Goal: Task Accomplishment & Management: Complete application form

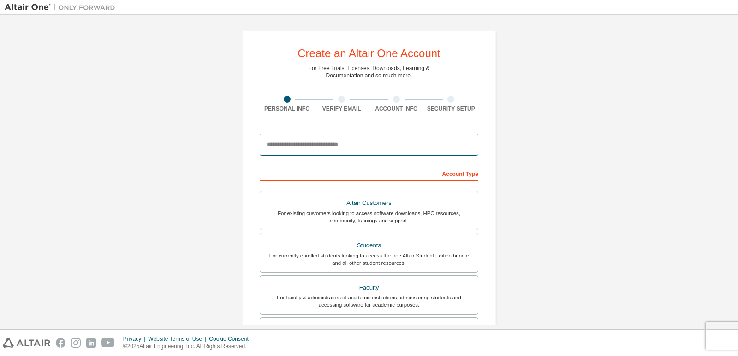
click at [305, 136] on input "email" at bounding box center [369, 145] width 218 height 22
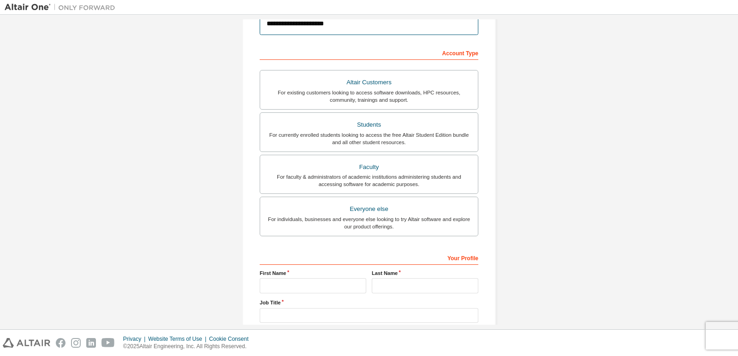
scroll to position [121, 0]
type input "**********"
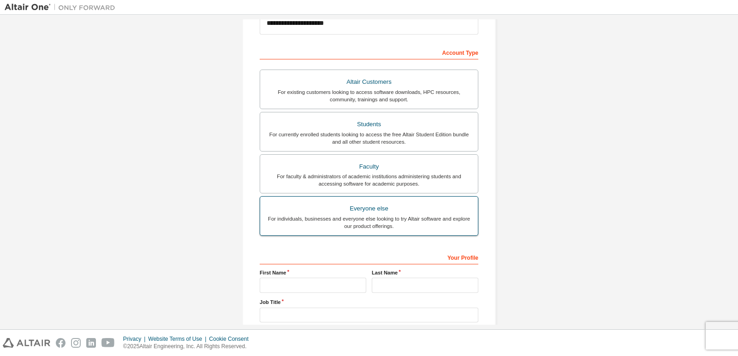
click at [403, 213] on div "Everyone else" at bounding box center [369, 208] width 207 height 13
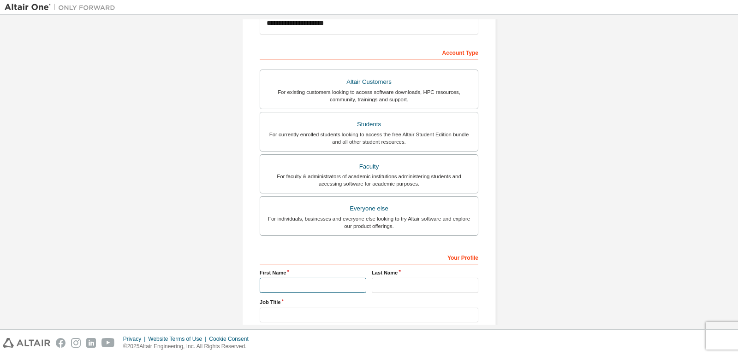
click at [331, 285] on input "text" at bounding box center [313, 285] width 106 height 15
type input "*****"
click at [387, 285] on input "text" at bounding box center [425, 285] width 106 height 15
type input "******"
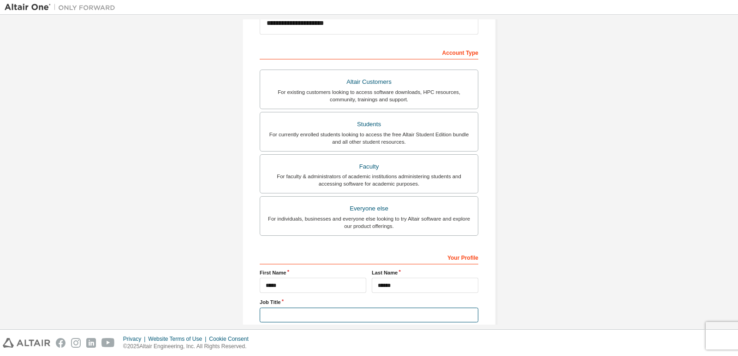
click at [384, 309] on input "text" at bounding box center [369, 315] width 218 height 15
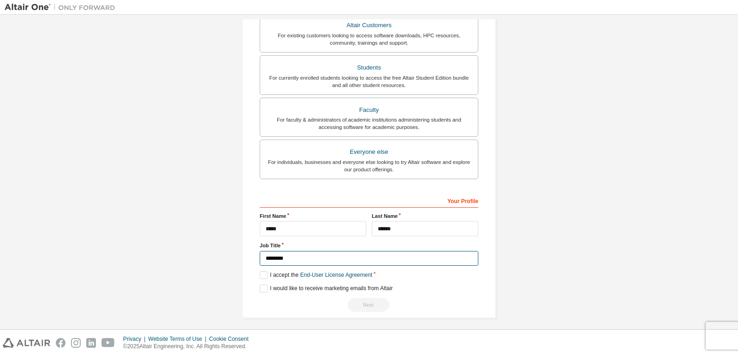
scroll to position [183, 0]
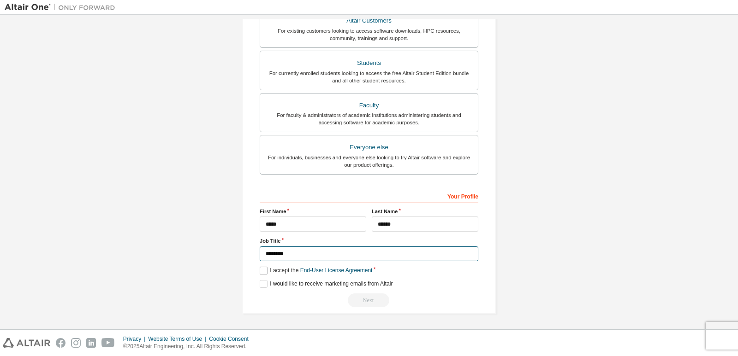
type input "********"
click at [260, 271] on label "I accept the End-User License Agreement" at bounding box center [316, 271] width 112 height 8
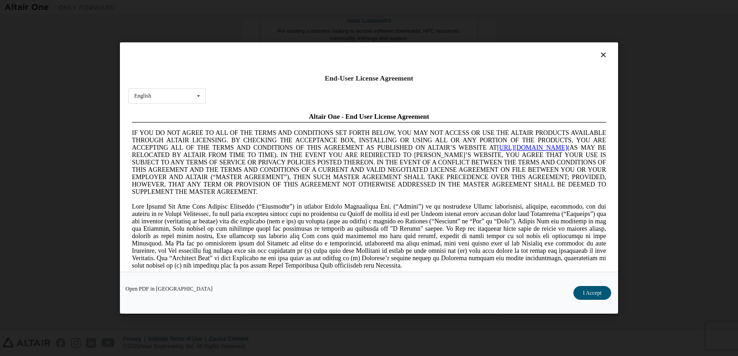
scroll to position [0, 0]
click at [589, 290] on button "I Accept" at bounding box center [592, 293] width 38 height 14
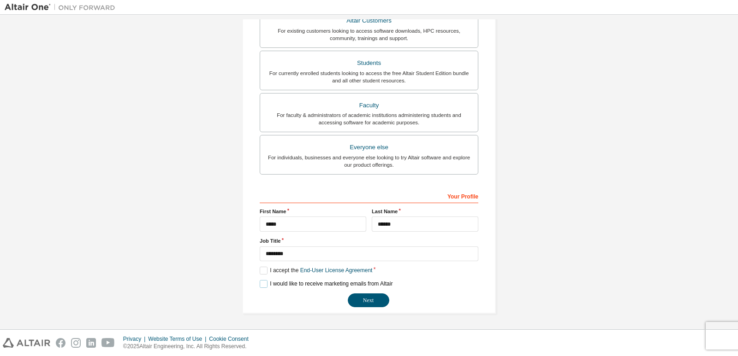
click at [264, 282] on label "I would like to receive marketing emails from Altair" at bounding box center [326, 284] width 133 height 8
click at [354, 300] on button "Next" at bounding box center [368, 301] width 41 height 14
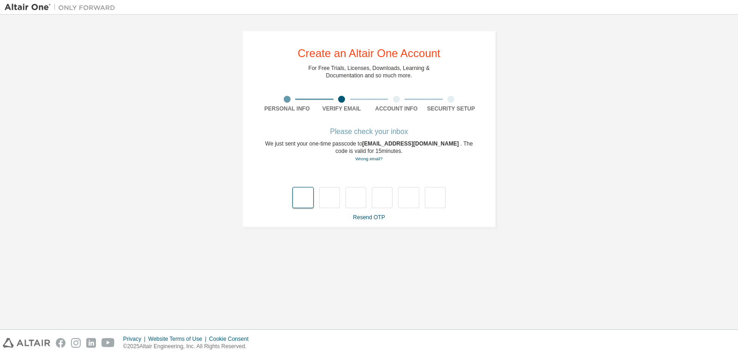
type input "*"
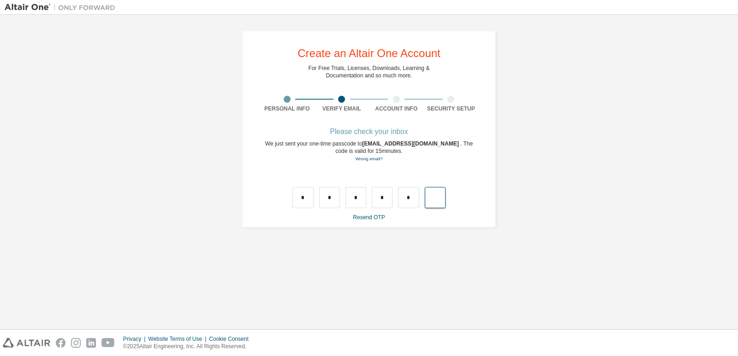
type input "*"
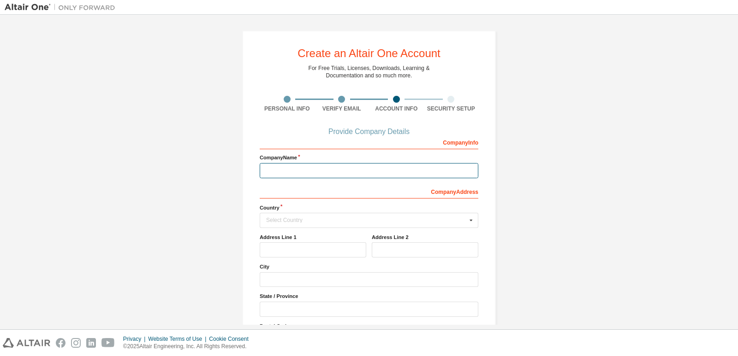
click at [280, 168] on input "text" at bounding box center [369, 170] width 218 height 15
type input "***"
click at [282, 219] on div "Select Country" at bounding box center [366, 221] width 201 height 6
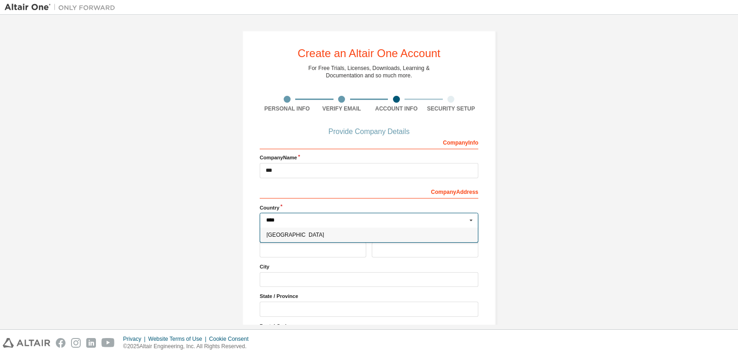
type input "****"
click at [284, 232] on span "[GEOGRAPHIC_DATA]" at bounding box center [368, 235] width 205 height 6
type input "***"
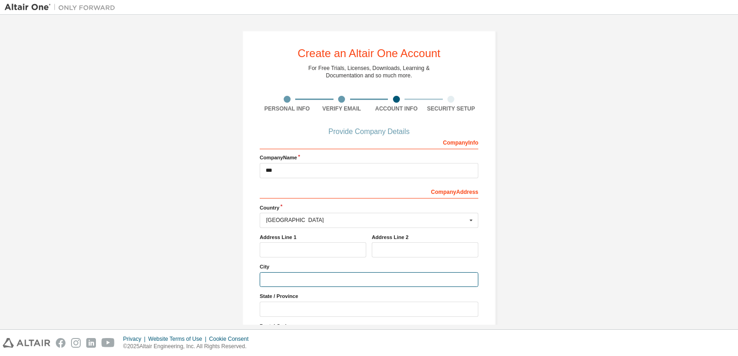
click at [278, 278] on input "text" at bounding box center [369, 279] width 218 height 15
type input "*****"
click at [278, 304] on input "text" at bounding box center [369, 309] width 218 height 15
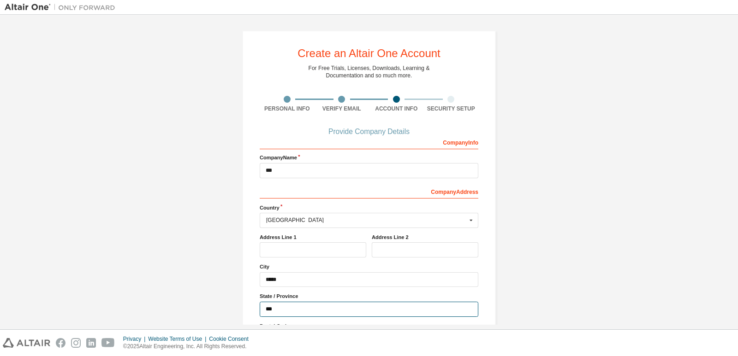
type input "***"
click at [734, 201] on div "Create an Altair One Account For Free Trials, Licenses, Downloads, Learning & D…" at bounding box center [369, 172] width 738 height 315
click at [734, 209] on div "Create an Altair One Account For Free Trials, Licenses, Downloads, Learning & D…" at bounding box center [369, 172] width 738 height 315
click at [734, 216] on div "Create an Altair One Account For Free Trials, Licenses, Downloads, Learning & D…" at bounding box center [369, 172] width 738 height 315
click at [734, 221] on div "Create an Altair One Account For Free Trials, Licenses, Downloads, Learning & D…" at bounding box center [369, 172] width 738 height 315
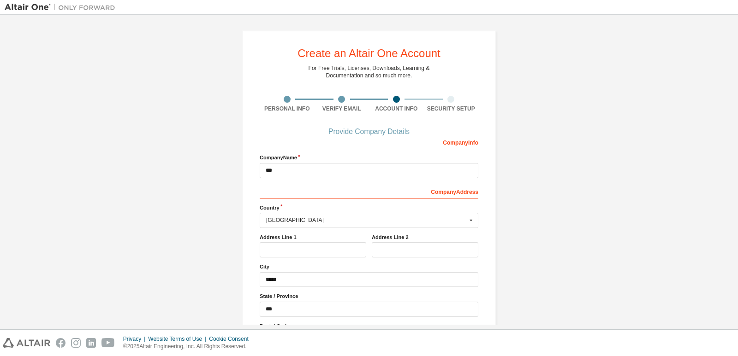
click at [734, 227] on div "Create an Altair One Account For Free Trials, Licenses, Downloads, Learning & D…" at bounding box center [369, 172] width 738 height 315
click at [734, 233] on div "Create an Altair One Account For Free Trials, Licenses, Downloads, Learning & D…" at bounding box center [369, 172] width 738 height 315
click at [734, 238] on div "Create an Altair One Account For Free Trials, Licenses, Downloads, Learning & D…" at bounding box center [369, 172] width 738 height 315
click at [734, 242] on div "Create an Altair One Account For Free Trials, Licenses, Downloads, Learning & D…" at bounding box center [369, 172] width 738 height 315
click at [734, 248] on div "Create an Altair One Account For Free Trials, Licenses, Downloads, Learning & D…" at bounding box center [369, 172] width 738 height 315
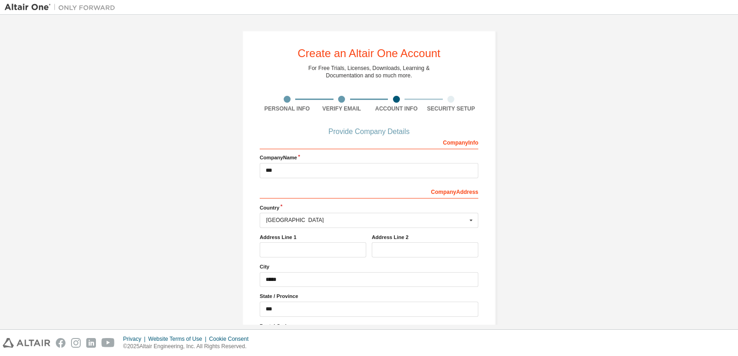
click at [734, 252] on div "Create an Altair One Account For Free Trials, Licenses, Downloads, Learning & D…" at bounding box center [369, 172] width 738 height 315
click at [734, 254] on div "Create an Altair One Account For Free Trials, Licenses, Downloads, Learning & D…" at bounding box center [369, 172] width 738 height 315
click at [734, 259] on div "Create an Altair One Account For Free Trials, Licenses, Downloads, Learning & D…" at bounding box center [369, 172] width 738 height 315
click at [734, 262] on div "Create an Altair One Account For Free Trials, Licenses, Downloads, Learning & D…" at bounding box center [369, 172] width 738 height 315
click at [735, 265] on div "Create an Altair One Account For Free Trials, Licenses, Downloads, Learning & D…" at bounding box center [369, 172] width 738 height 315
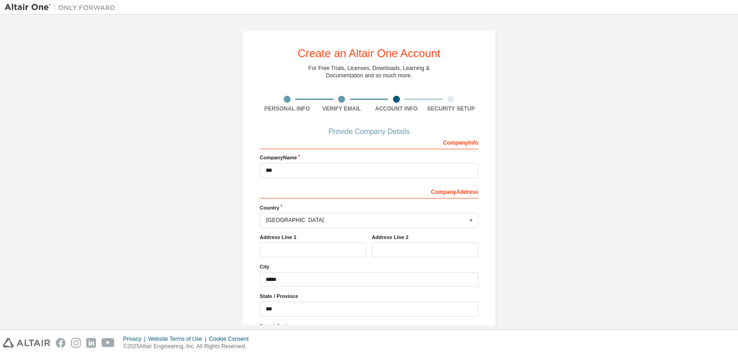
click at [735, 266] on div "Create an Altair One Account For Free Trials, Licenses, Downloads, Learning & D…" at bounding box center [369, 172] width 738 height 315
click at [735, 267] on div "Create an Altair One Account For Free Trials, Licenses, Downloads, Learning & D…" at bounding box center [369, 172] width 738 height 315
click at [735, 268] on div "Create an Altair One Account For Free Trials, Licenses, Downloads, Learning & D…" at bounding box center [369, 172] width 738 height 315
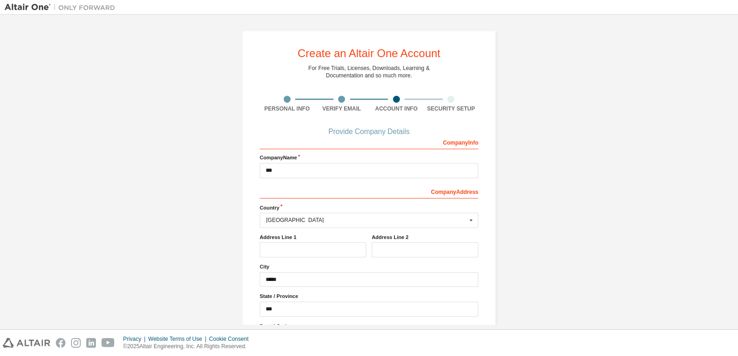
click at [735, 268] on div "Create an Altair One Account For Free Trials, Licenses, Downloads, Learning & D…" at bounding box center [369, 172] width 738 height 315
click at [735, 267] on div "Create an Altair One Account For Free Trials, Licenses, Downloads, Learning & D…" at bounding box center [369, 172] width 738 height 315
click at [735, 266] on div "Create an Altair One Account For Free Trials, Licenses, Downloads, Learning & D…" at bounding box center [369, 172] width 738 height 315
click at [735, 265] on div "Create an Altair One Account For Free Trials, Licenses, Downloads, Learning & D…" at bounding box center [369, 172] width 738 height 315
click at [735, 264] on div "Create an Altair One Account For Free Trials, Licenses, Downloads, Learning & D…" at bounding box center [369, 172] width 738 height 315
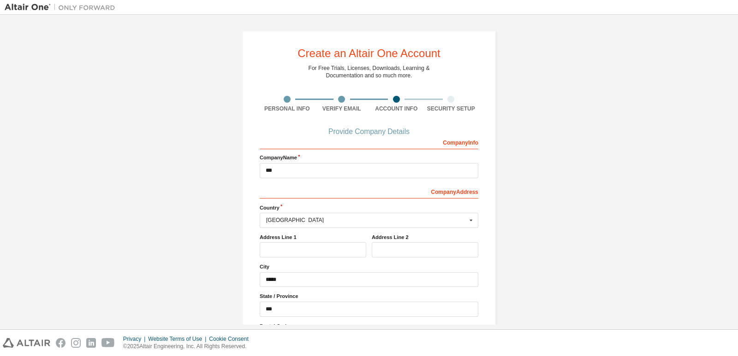
click at [734, 263] on div "Create an Altair One Account For Free Trials, Licenses, Downloads, Learning & D…" at bounding box center [369, 172] width 738 height 315
click at [734, 261] on div "Create an Altair One Account For Free Trials, Licenses, Downloads, Learning & D…" at bounding box center [369, 172] width 738 height 315
click at [733, 259] on div "Create an Altair One Account For Free Trials, Licenses, Downloads, Learning & D…" at bounding box center [369, 172] width 738 height 315
click at [733, 257] on div "Create an Altair One Account For Free Trials, Licenses, Downloads, Learning & D…" at bounding box center [369, 172] width 738 height 315
click at [733, 255] on div "Create an Altair One Account For Free Trials, Licenses, Downloads, Learning & D…" at bounding box center [369, 172] width 738 height 315
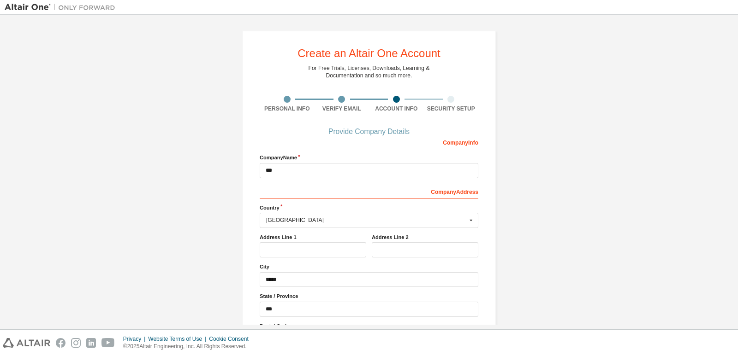
click at [733, 255] on div "Create an Altair One Account For Free Trials, Licenses, Downloads, Learning & D…" at bounding box center [369, 172] width 738 height 315
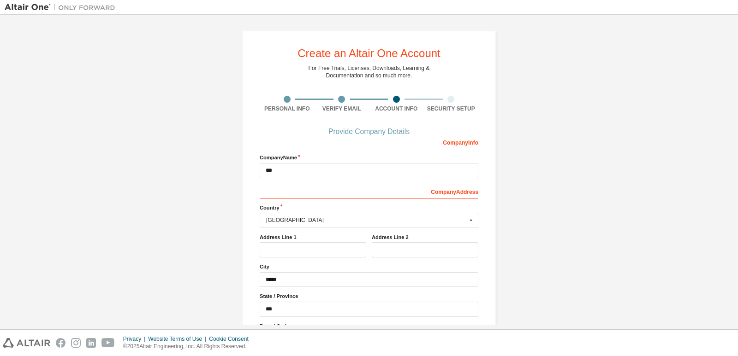
click at [733, 255] on div "Create an Altair One Account For Free Trials, Licenses, Downloads, Learning & D…" at bounding box center [369, 172] width 738 height 315
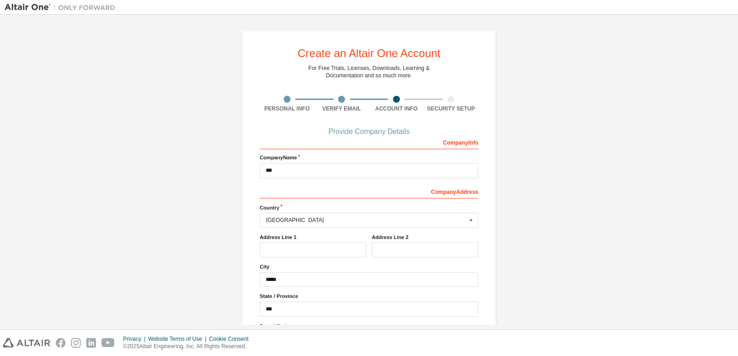
click at [733, 255] on div "Create an Altair One Account For Free Trials, Licenses, Downloads, Learning & D…" at bounding box center [369, 172] width 738 height 315
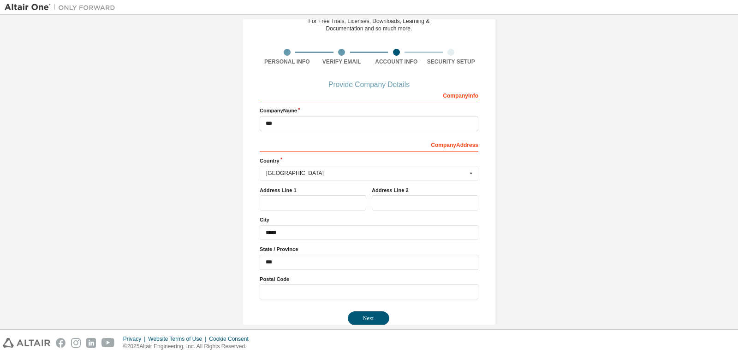
scroll to position [65, 0]
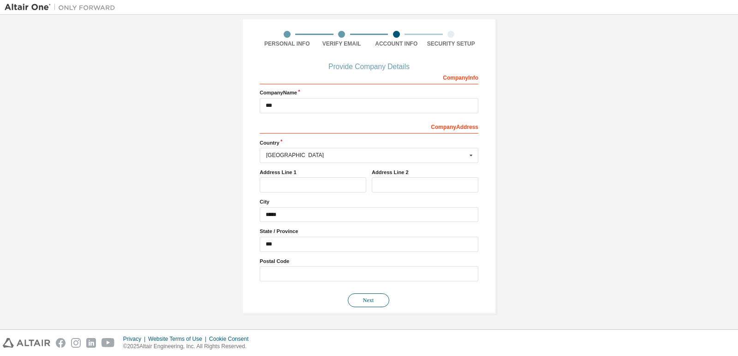
click at [357, 297] on button "Next" at bounding box center [368, 301] width 41 height 14
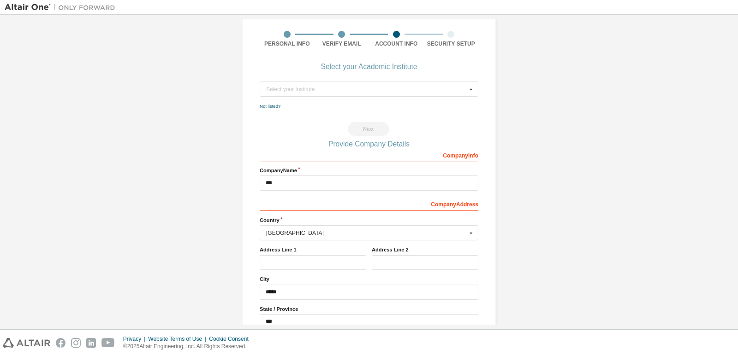
scroll to position [0, 0]
